Goal: Information Seeking & Learning: Compare options

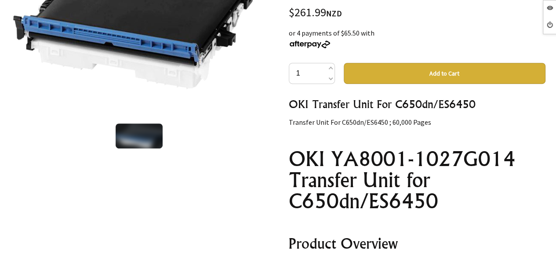
scroll to position [67, 0]
